Goal: Information Seeking & Learning: Learn about a topic

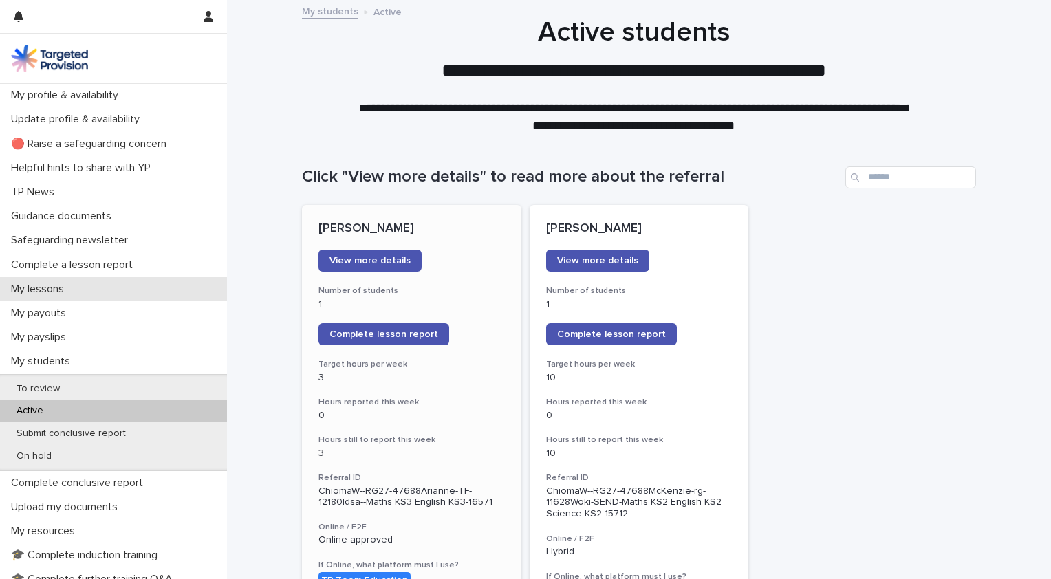
click at [63, 290] on p "My lessons" at bounding box center [41, 289] width 70 height 13
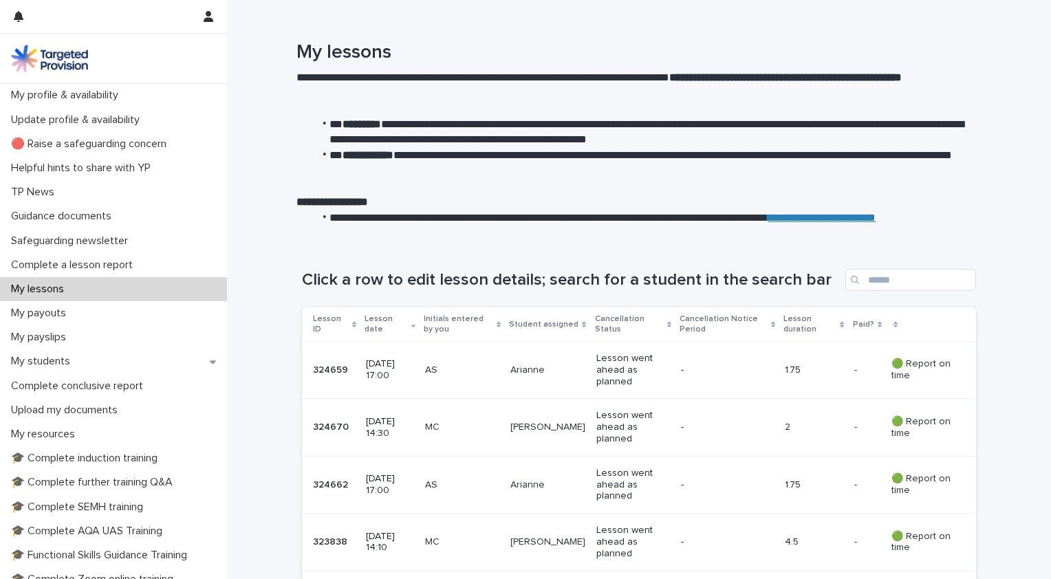
click at [985, 33] on div "**********" at bounding box center [639, 121] width 824 height 242
click at [981, 37] on div "**********" at bounding box center [639, 121] width 824 height 242
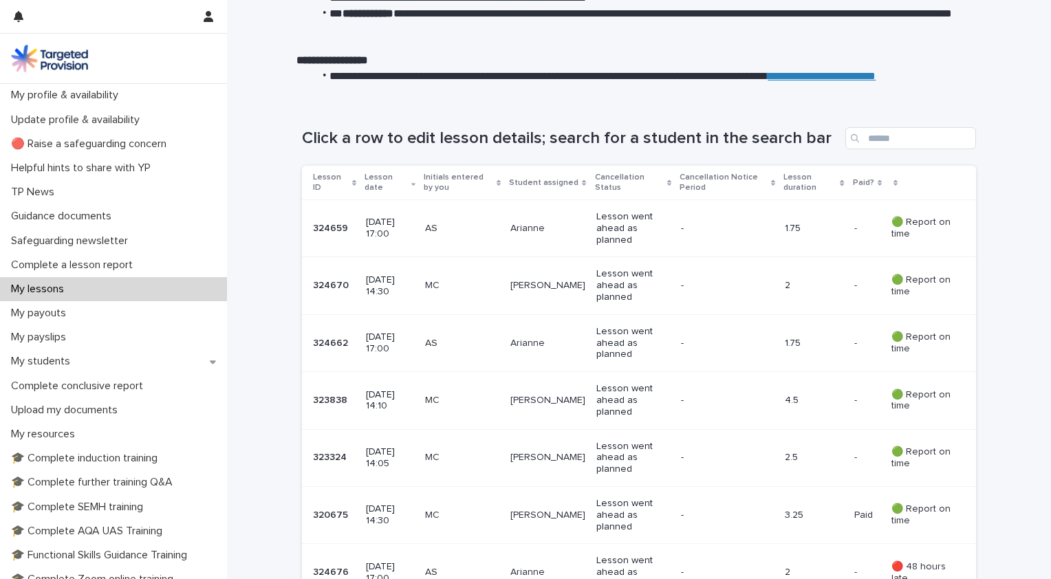
scroll to position [138, 0]
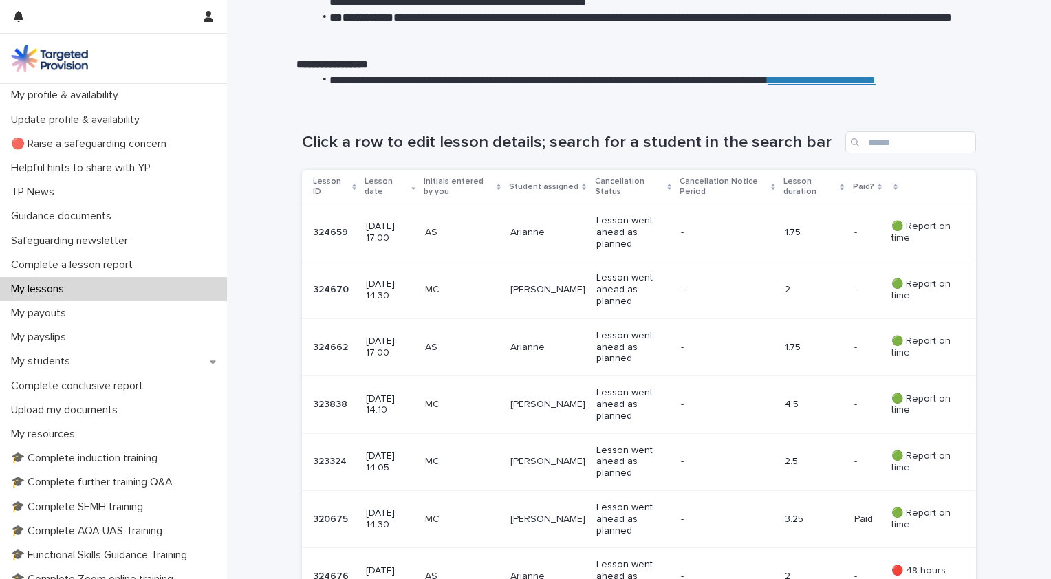
click at [1000, 15] on div "**********" at bounding box center [634, 4] width 814 height 200
click at [851, 49] on p at bounding box center [634, 49] width 674 height 16
click at [62, 266] on p "Complete a lesson report" at bounding box center [75, 265] width 138 height 13
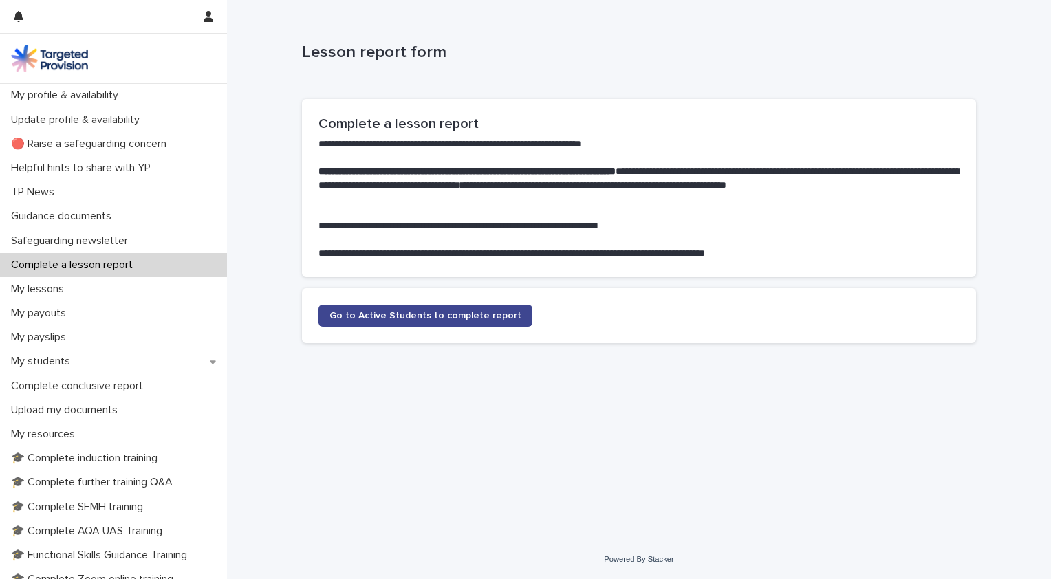
click at [449, 314] on span "Go to Active Students to complete report" at bounding box center [426, 316] width 192 height 10
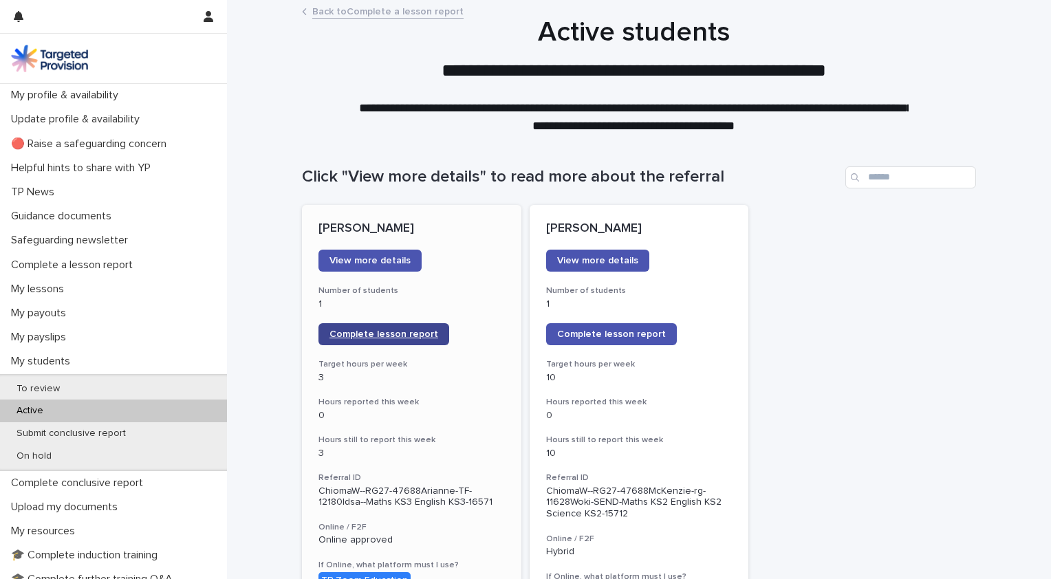
click at [380, 332] on span "Complete lesson report" at bounding box center [384, 335] width 109 height 10
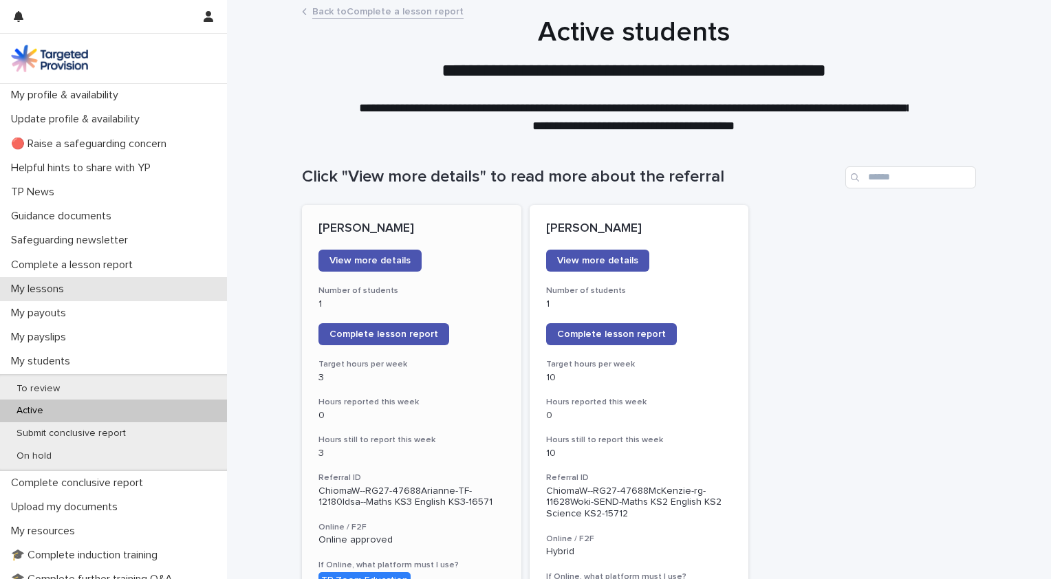
click at [51, 291] on p "My lessons" at bounding box center [41, 289] width 70 height 13
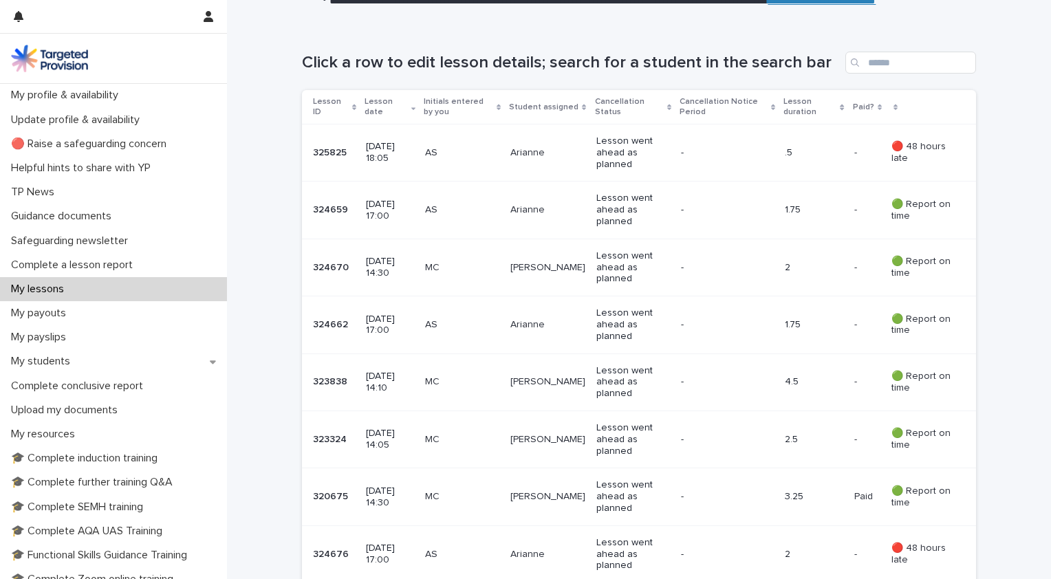
scroll to position [220, 0]
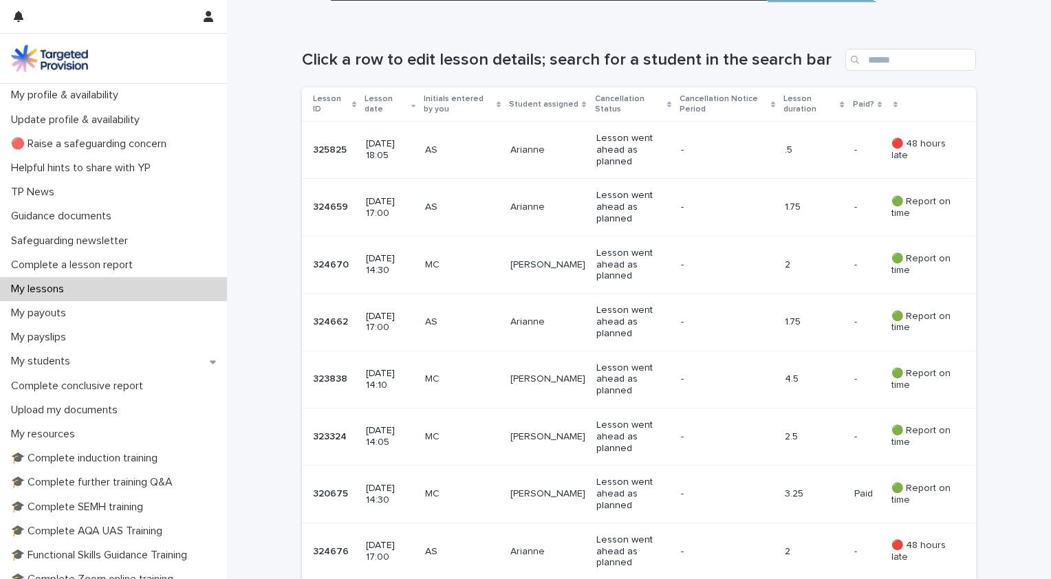
click at [905, 13] on li "**********" at bounding box center [642, 5] width 658 height 31
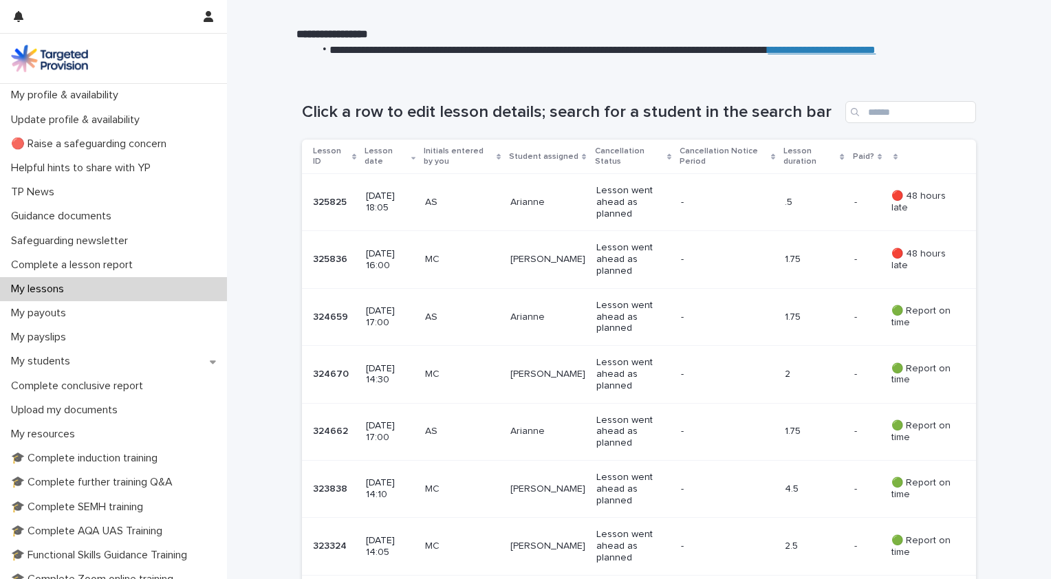
scroll to position [165, 0]
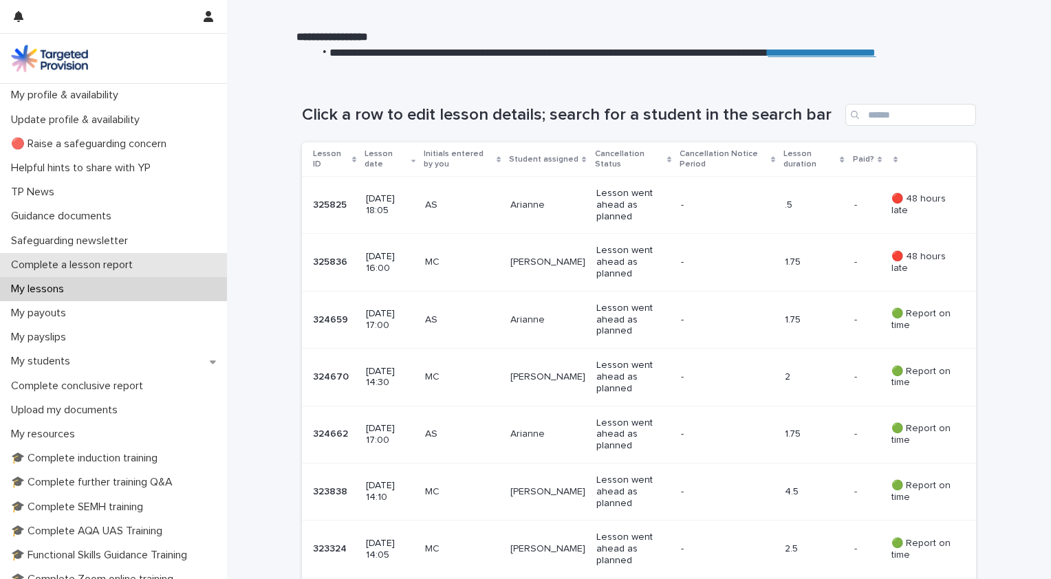
click at [56, 264] on p "Complete a lesson report" at bounding box center [75, 265] width 138 height 13
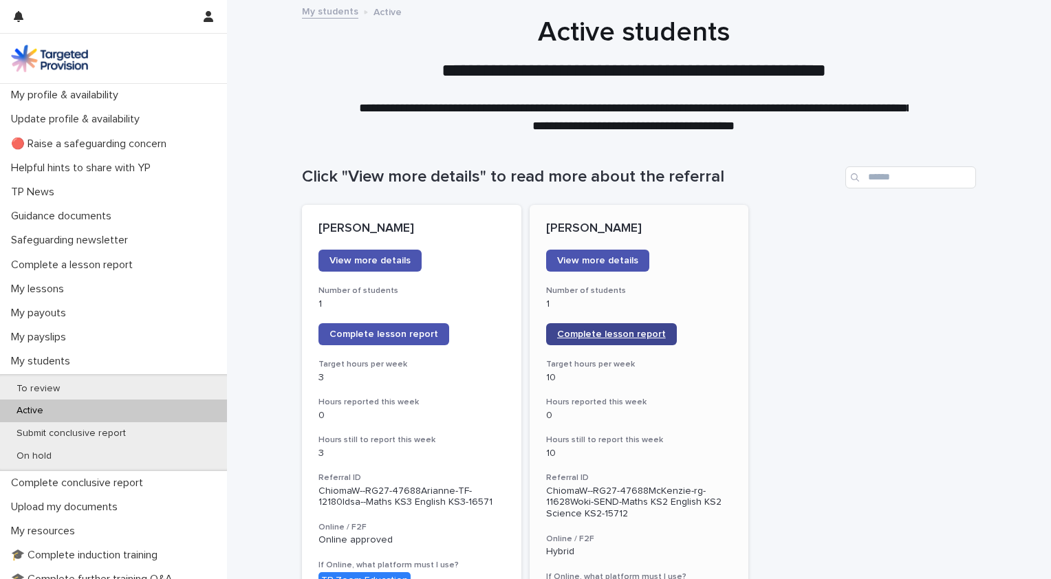
click at [596, 332] on span "Complete lesson report" at bounding box center [611, 335] width 109 height 10
click at [585, 330] on span "Complete lesson report" at bounding box center [611, 335] width 109 height 10
click at [603, 334] on span "Complete lesson report" at bounding box center [611, 335] width 109 height 10
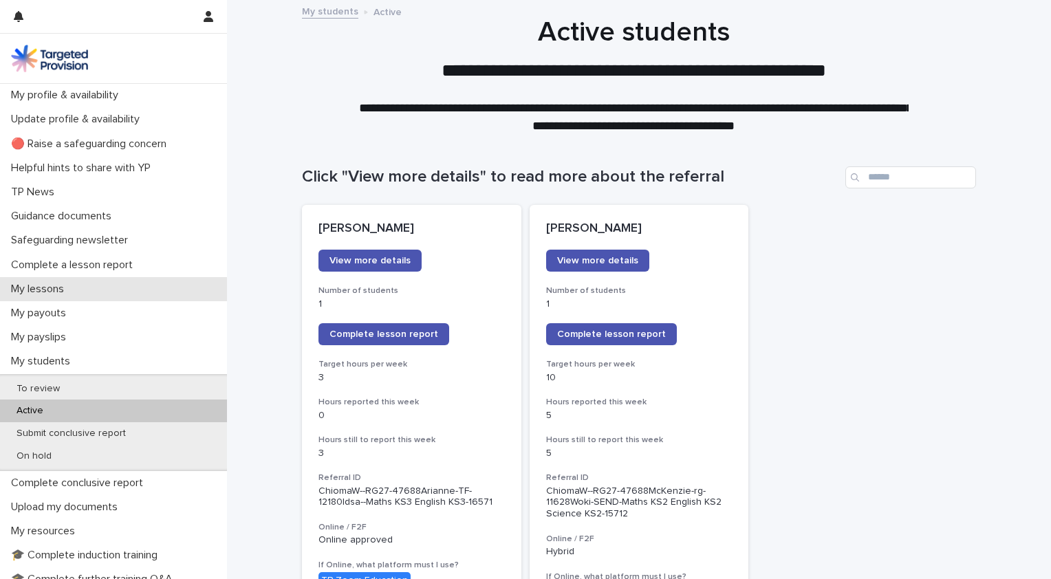
click at [56, 291] on p "My lessons" at bounding box center [41, 289] width 70 height 13
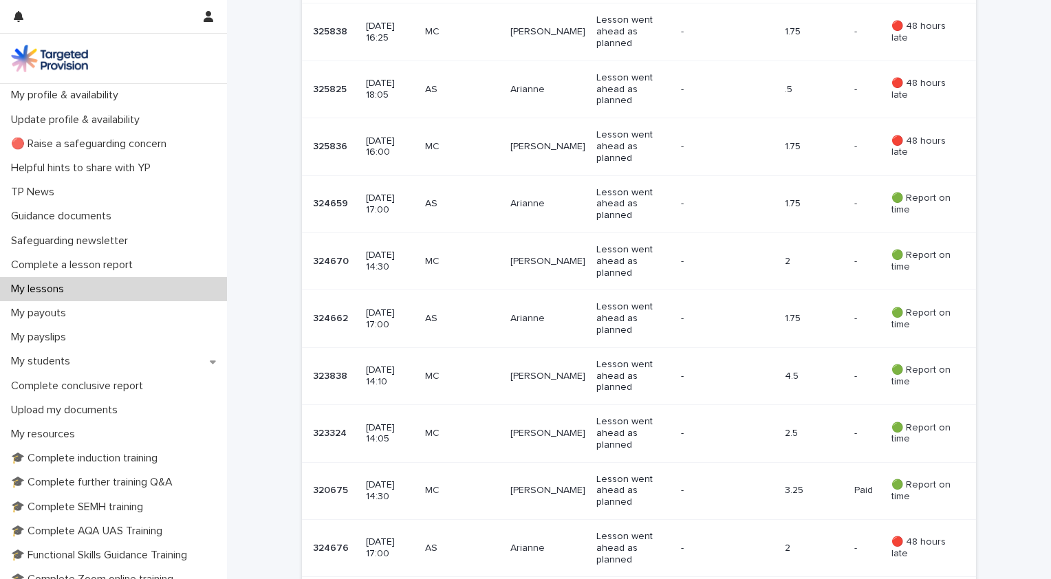
scroll to position [423, 0]
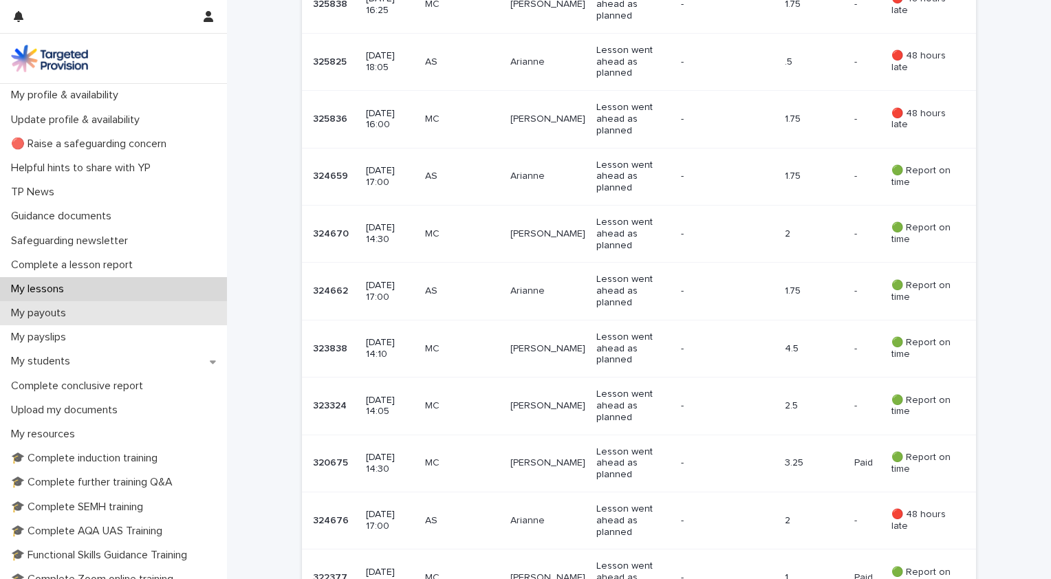
click at [43, 313] on p "My payouts" at bounding box center [42, 313] width 72 height 13
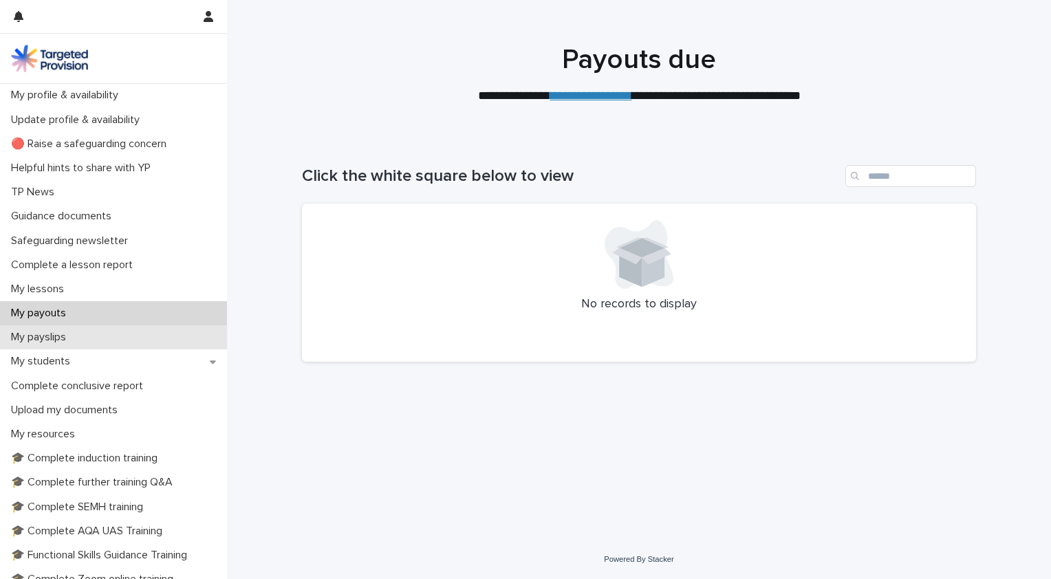
click at [60, 332] on p "My payslips" at bounding box center [42, 337] width 72 height 13
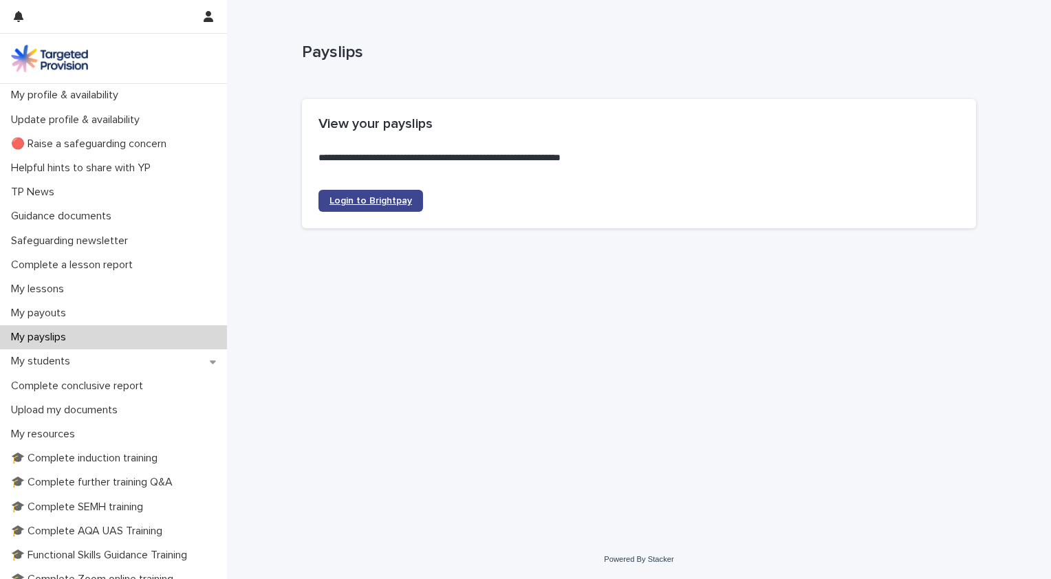
click at [386, 197] on span "Login to Brightpay" at bounding box center [371, 201] width 83 height 10
click at [379, 200] on span "Login to Brightpay" at bounding box center [371, 201] width 83 height 10
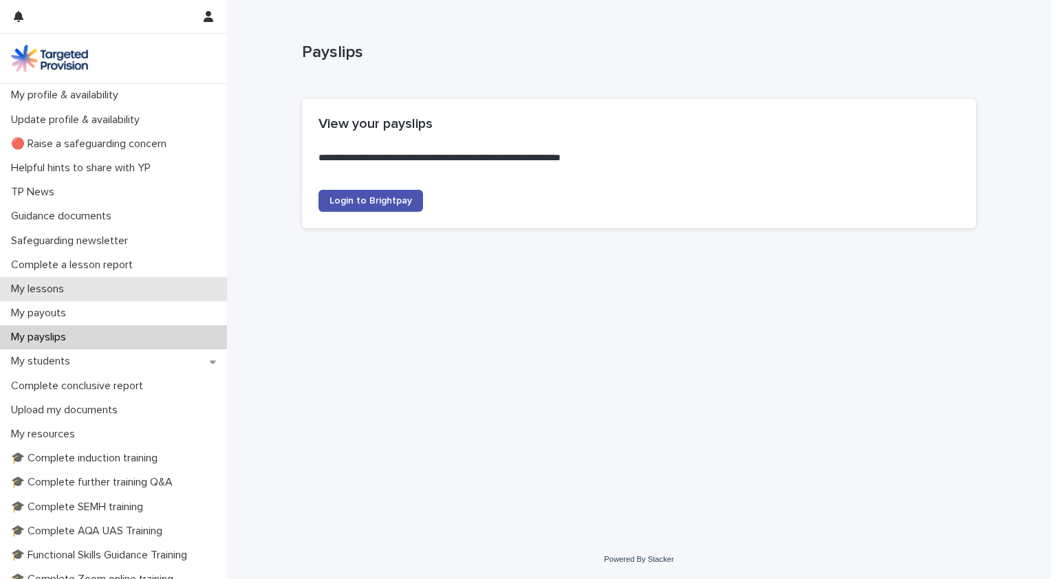
click at [51, 291] on p "My lessons" at bounding box center [41, 289] width 70 height 13
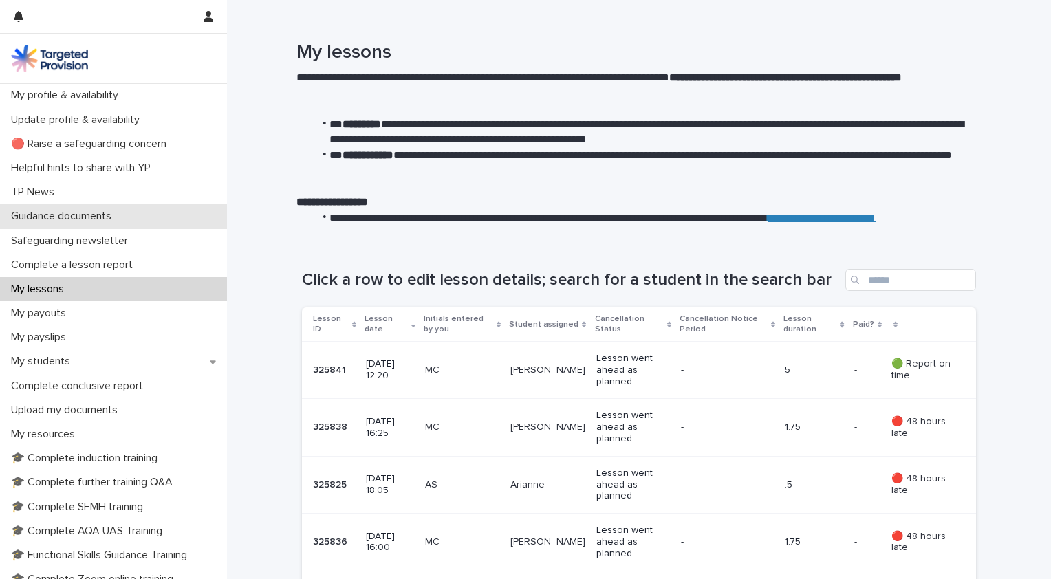
click at [91, 218] on p "Guidance documents" at bounding box center [64, 216] width 117 height 13
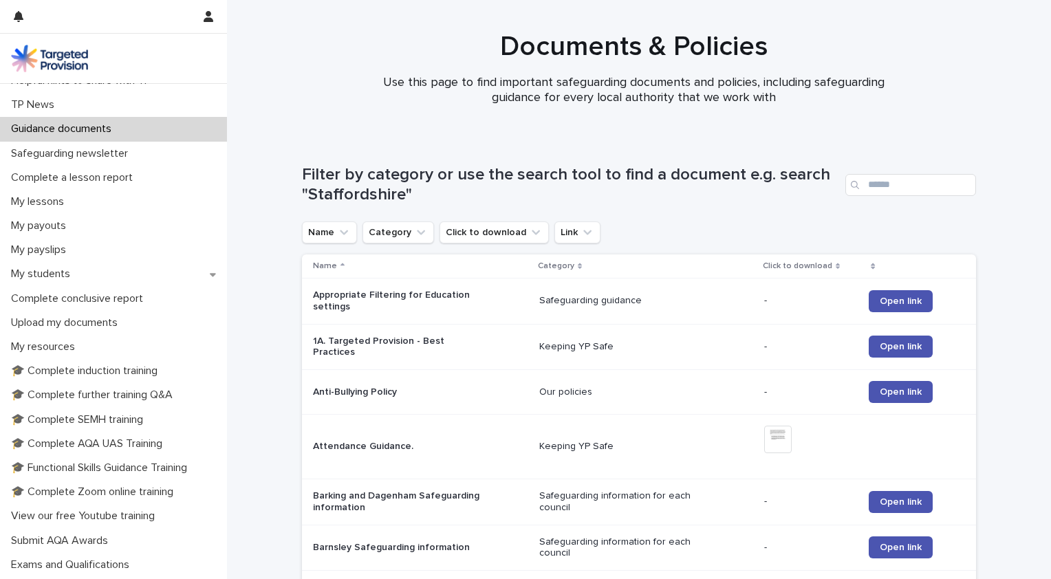
scroll to position [92, 0]
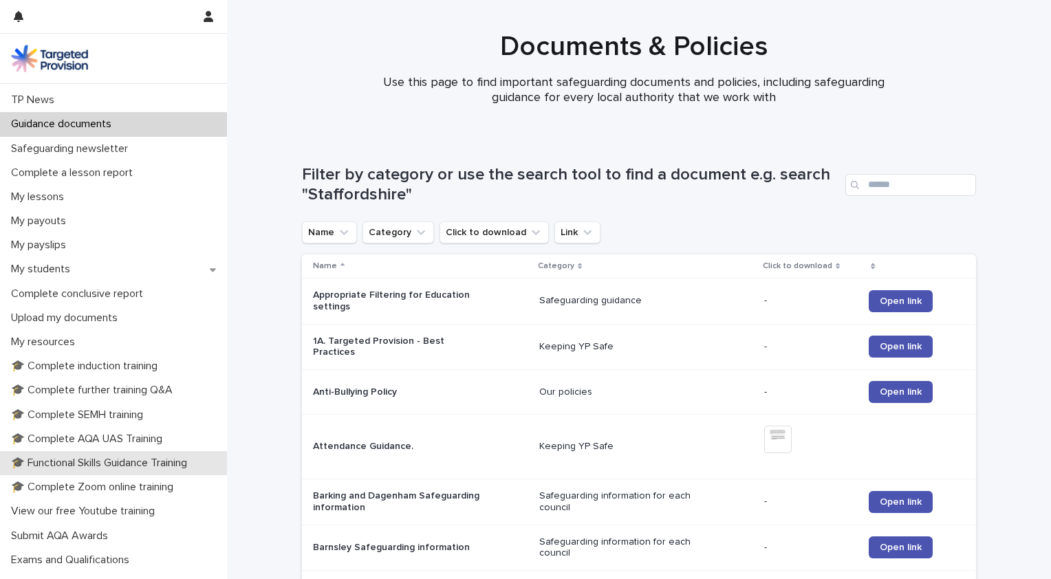
click at [157, 463] on p "🎓 Functional Skills Guidance Training" at bounding box center [102, 463] width 193 height 13
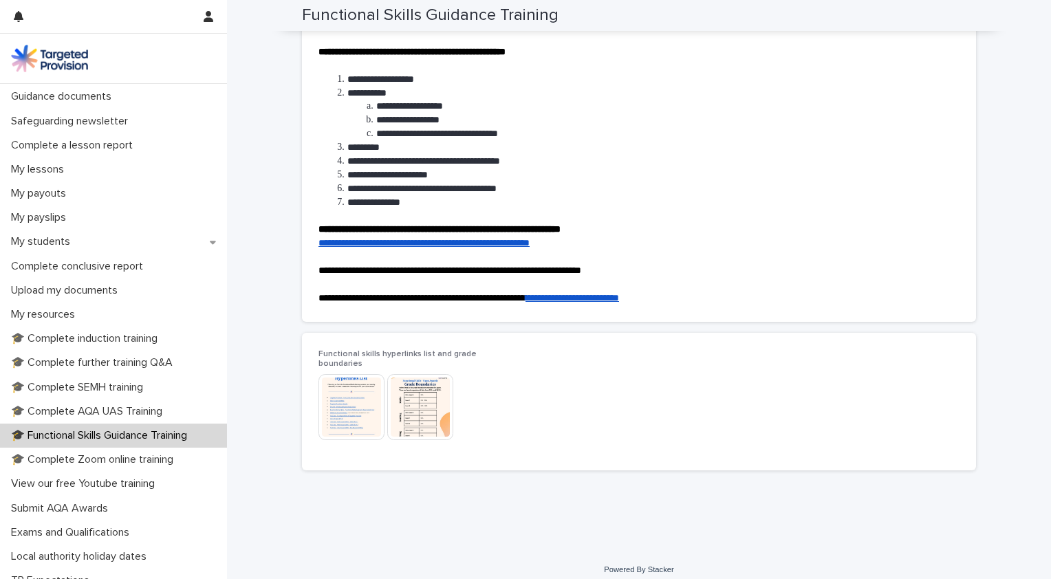
scroll to position [121, 0]
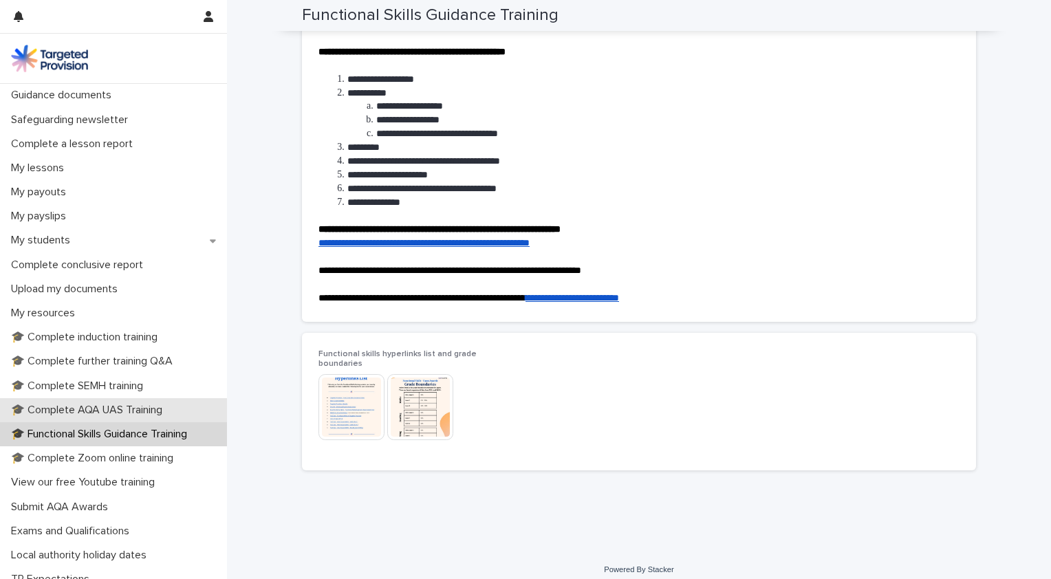
click at [140, 409] on p "🎓 Complete AQA UAS Training" at bounding box center [90, 410] width 168 height 13
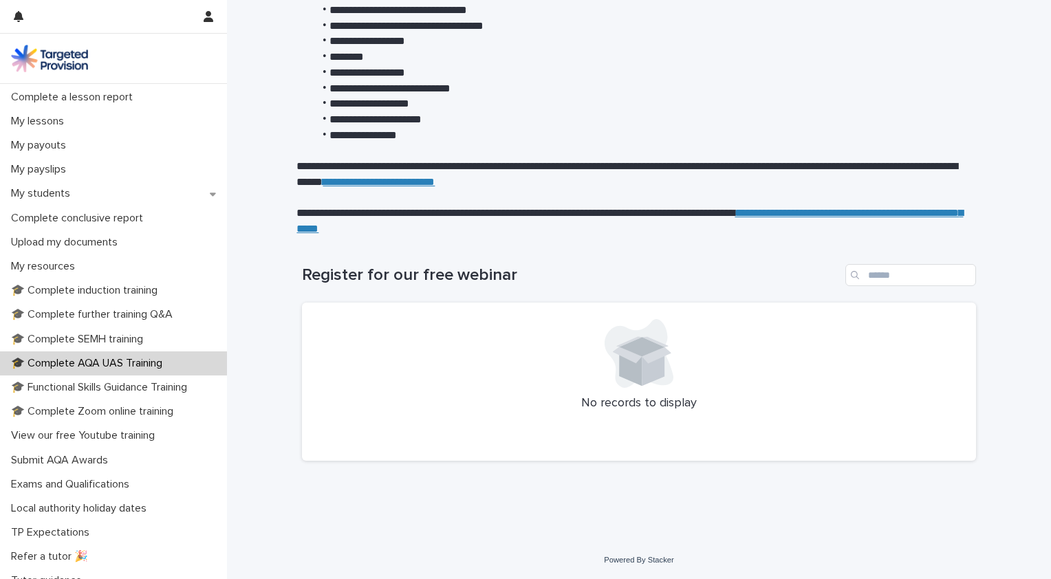
scroll to position [171, 0]
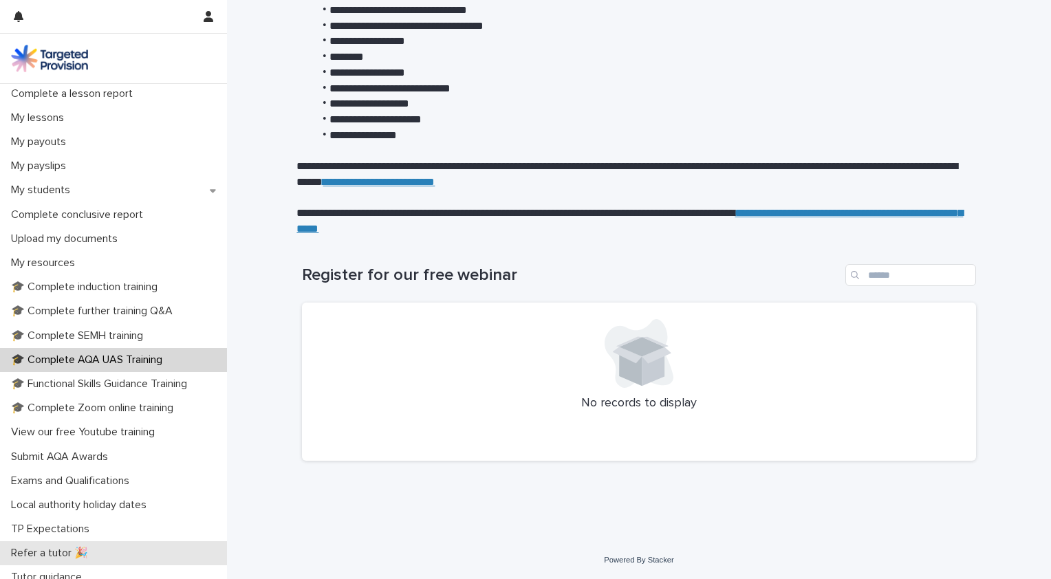
click at [71, 555] on p "Refer a tutor 🎉" at bounding box center [53, 553] width 94 height 13
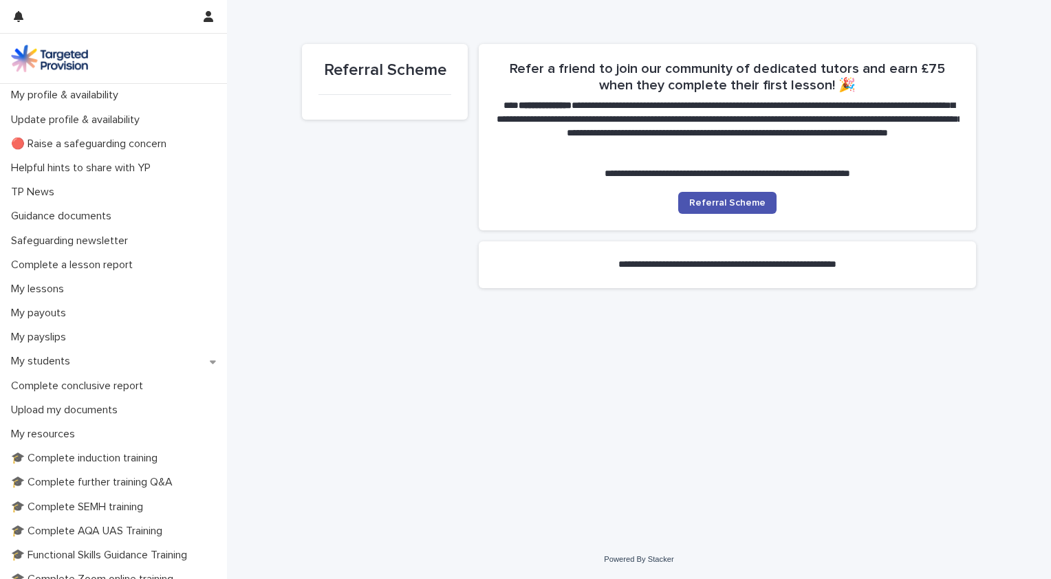
click at [1048, 45] on div "**********" at bounding box center [639, 270] width 824 height 540
click at [90, 213] on p "Guidance documents" at bounding box center [64, 216] width 117 height 13
